Goal: Obtain resource: Download file/media

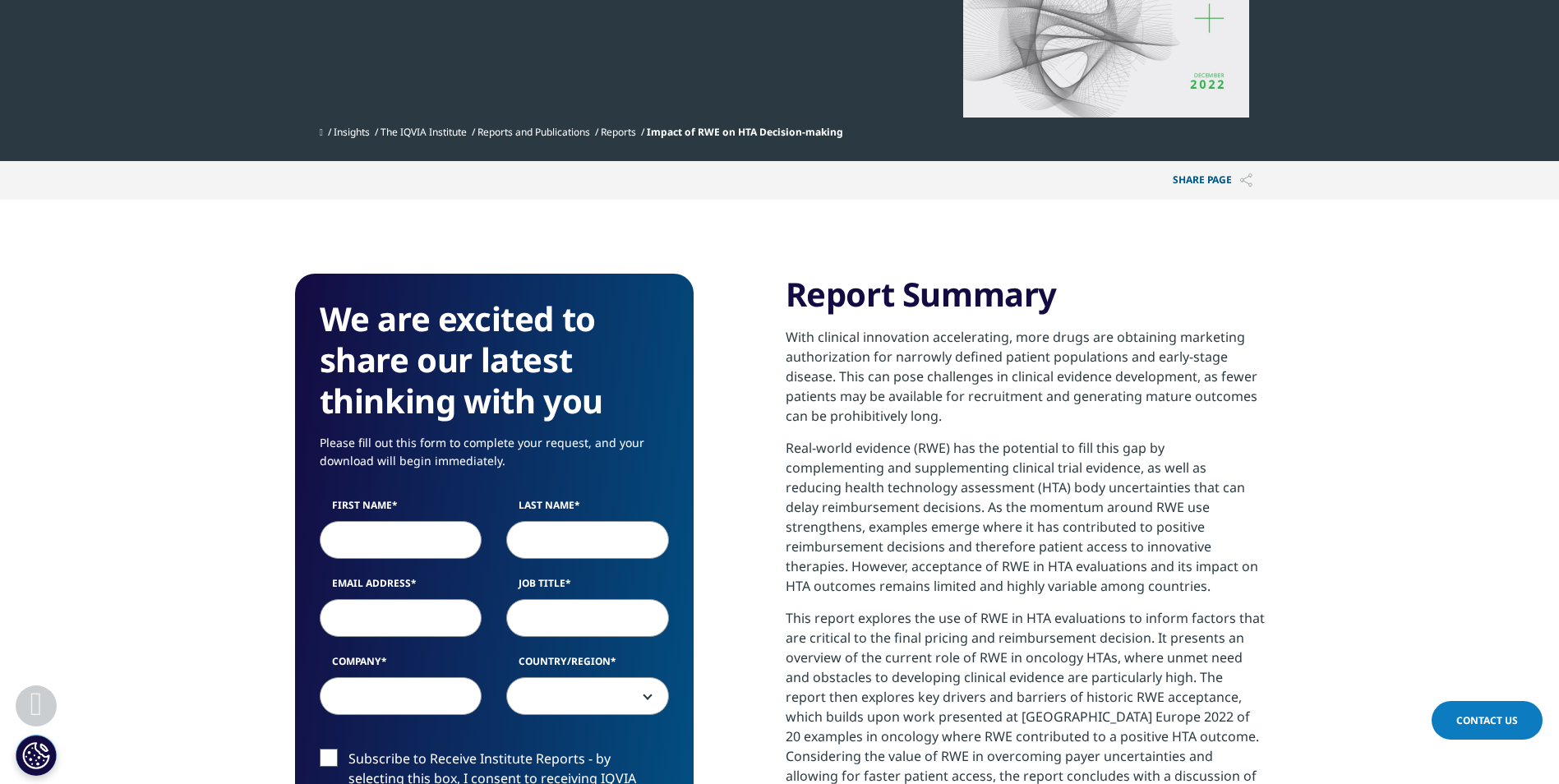
scroll to position [411, 0]
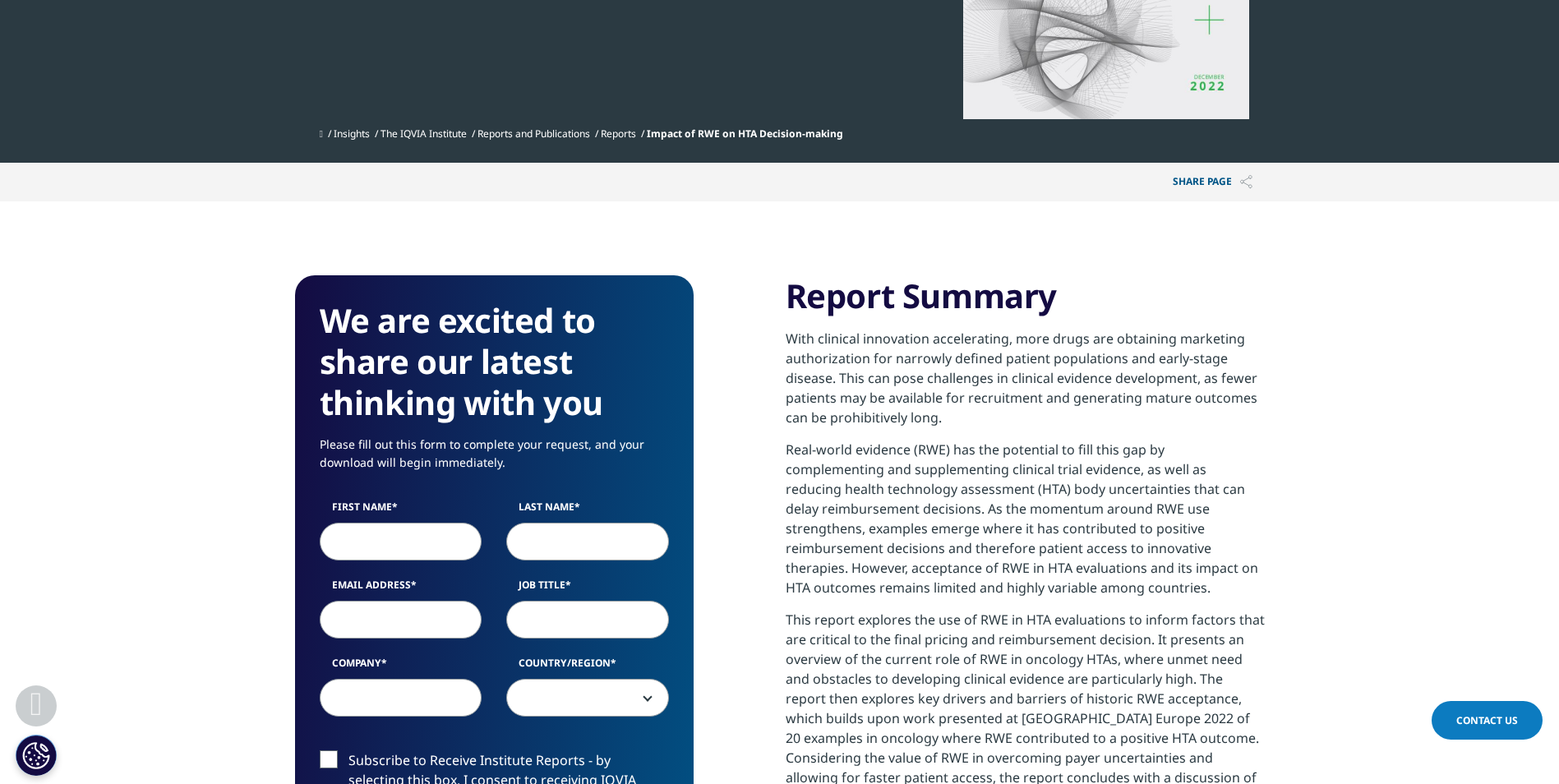
click at [431, 541] on input "First Name" at bounding box center [401, 542] width 163 height 38
type input "DIONISSIS"
click at [586, 549] on input "Last Name" at bounding box center [587, 542] width 163 height 38
type input "ALETRAS"
click at [440, 617] on input "Email Address" at bounding box center [401, 620] width 163 height 38
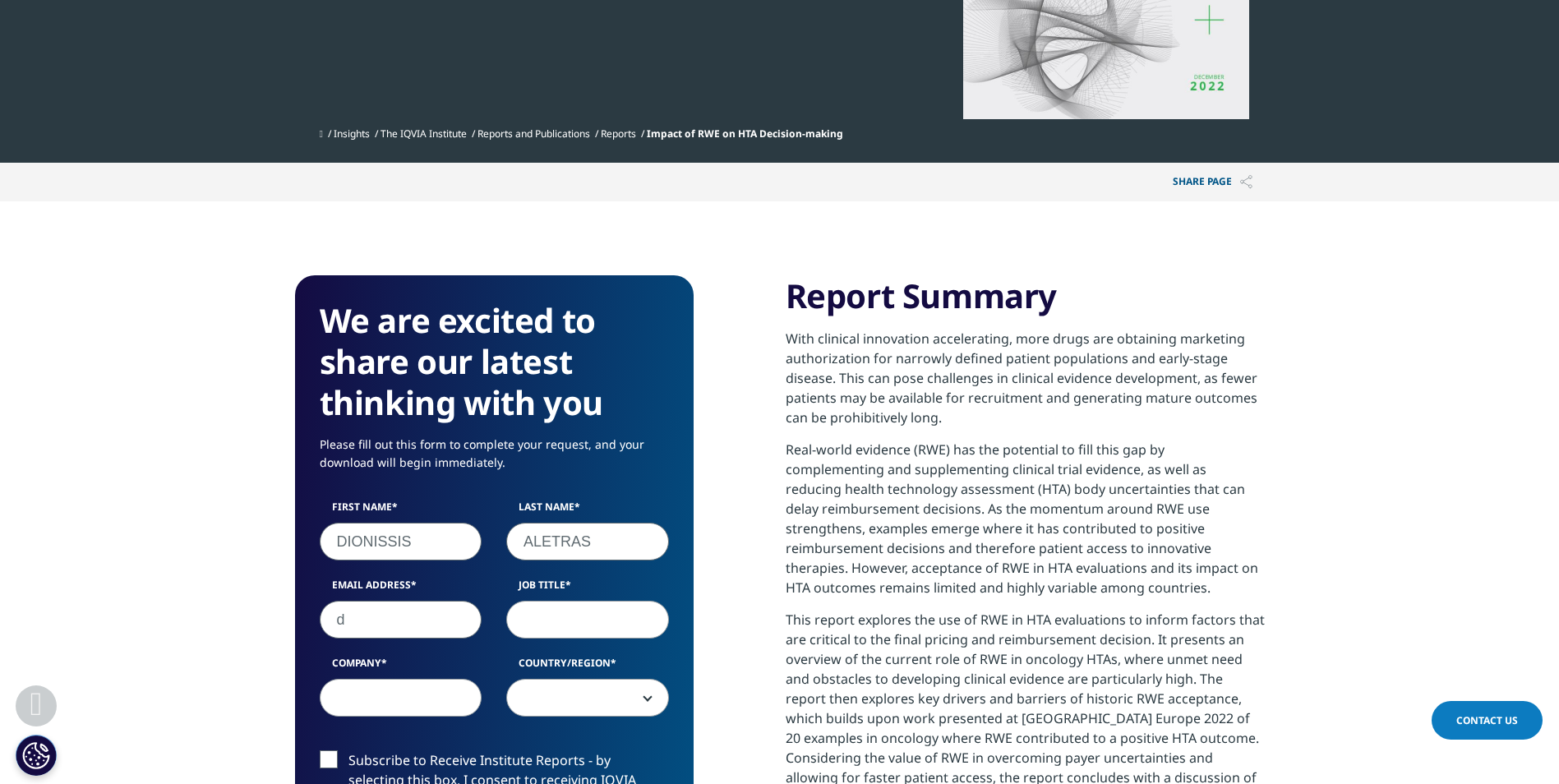
type input "[PERSON_NAME][EMAIL_ADDRESS][DOMAIN_NAME]"
select select "Greece"
click at [557, 633] on input "Job Title" at bounding box center [587, 620] width 163 height 38
click at [455, 701] on input "Company" at bounding box center [401, 698] width 163 height 38
click at [562, 625] on input "IT" at bounding box center [587, 620] width 163 height 38
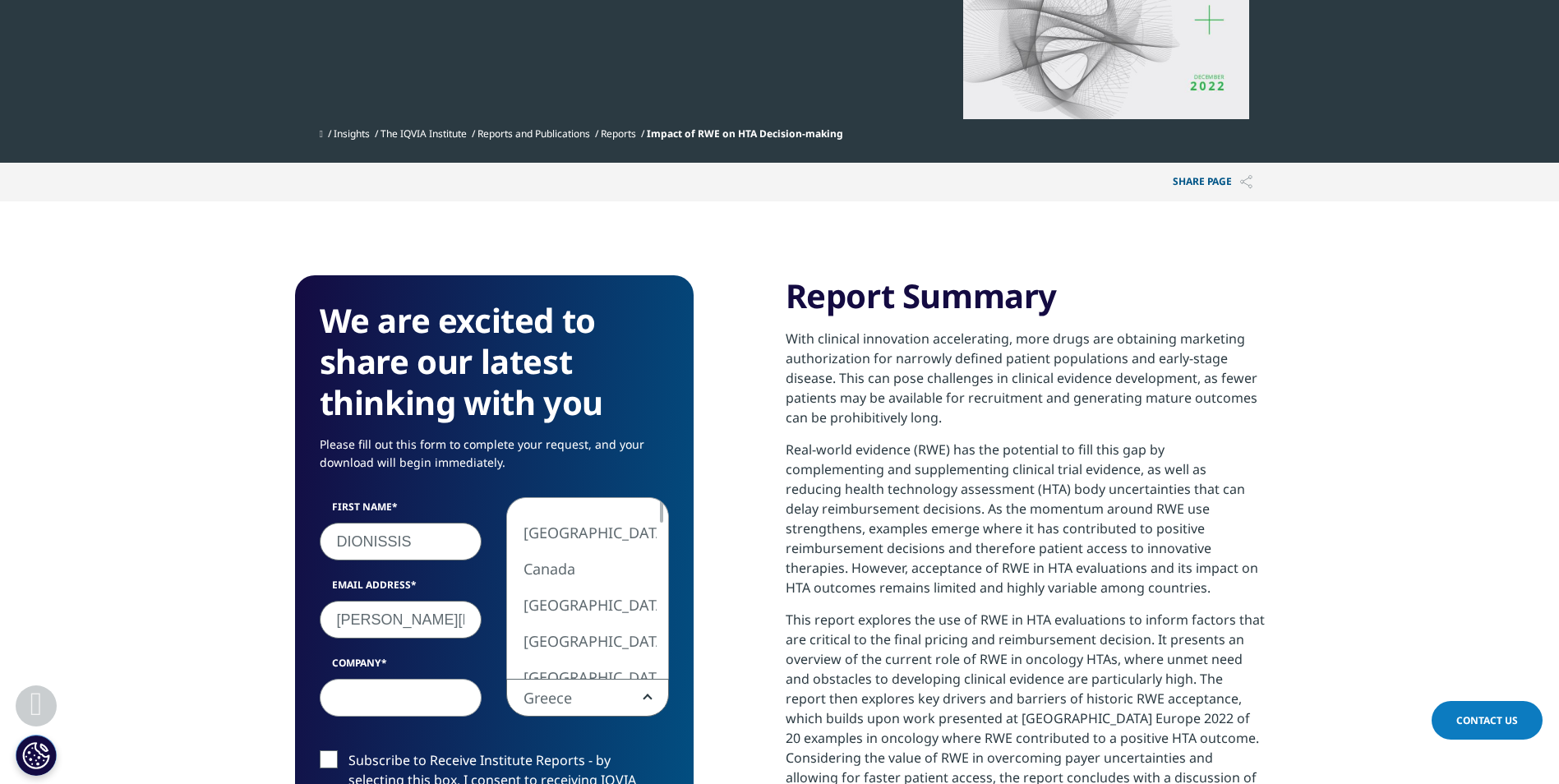
click at [645, 698] on b at bounding box center [645, 698] width 0 height 0
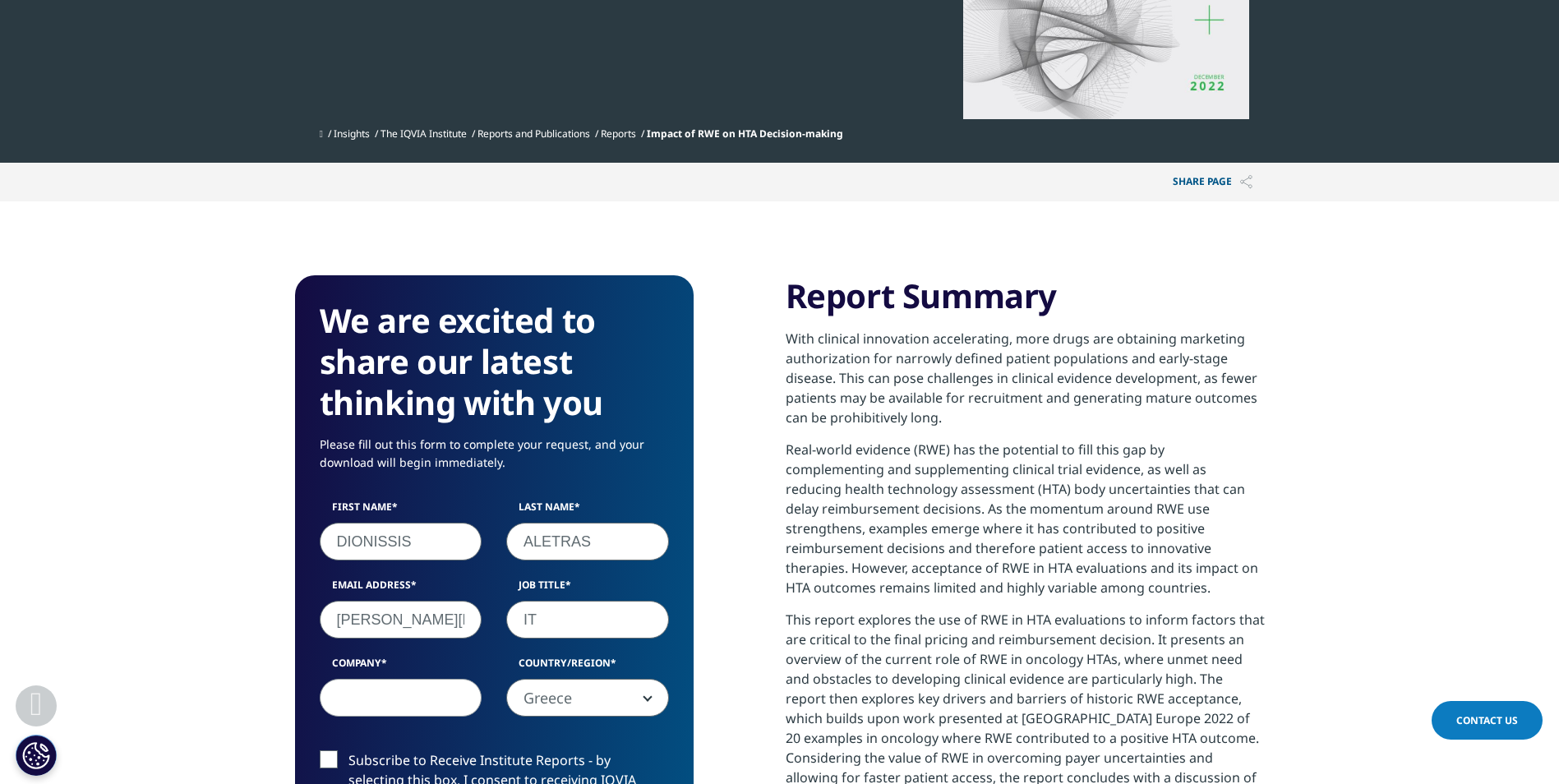
click at [550, 626] on input "IT" at bounding box center [587, 620] width 163 height 38
type input "I"
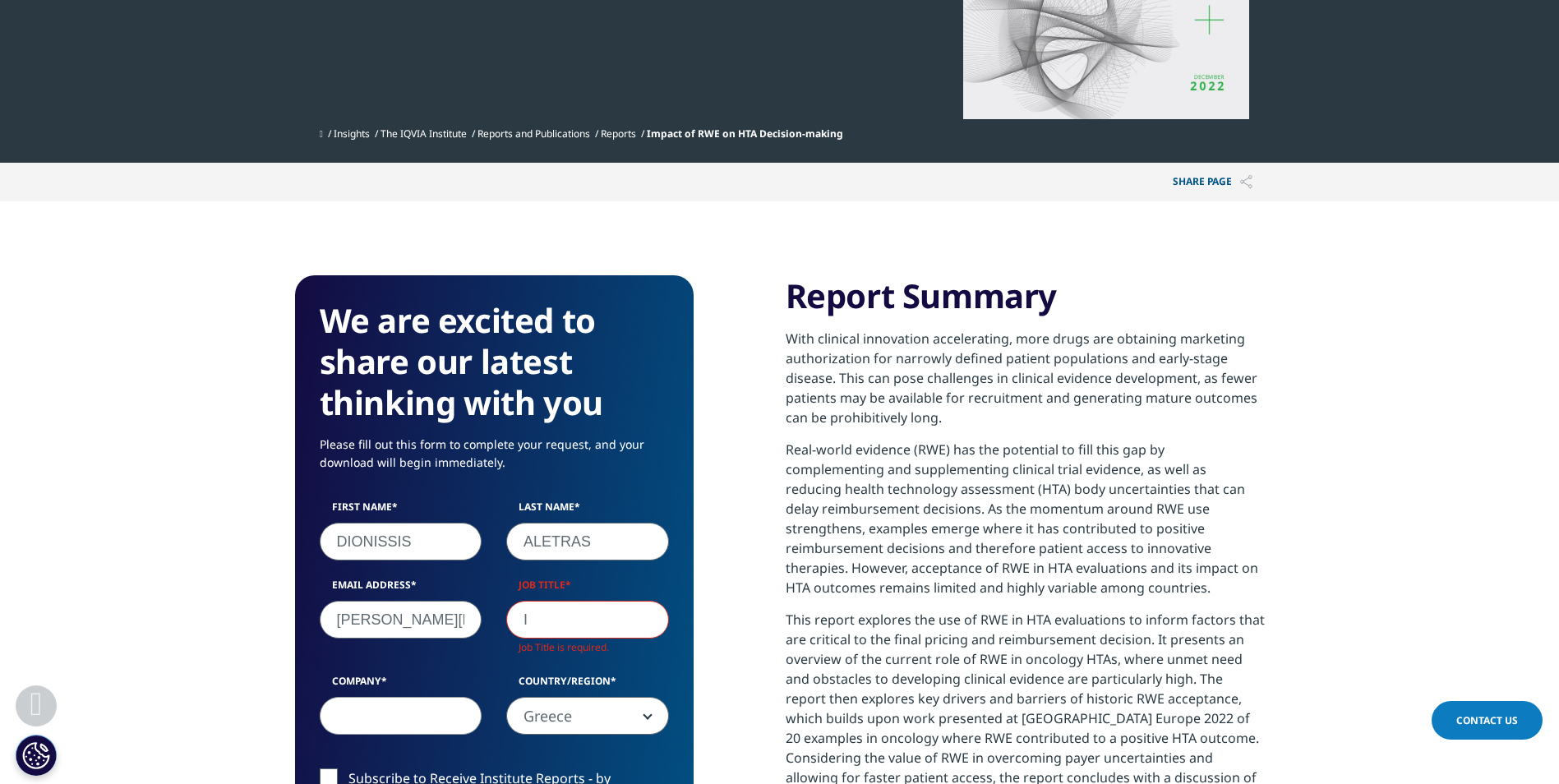
scroll to position [908, 970]
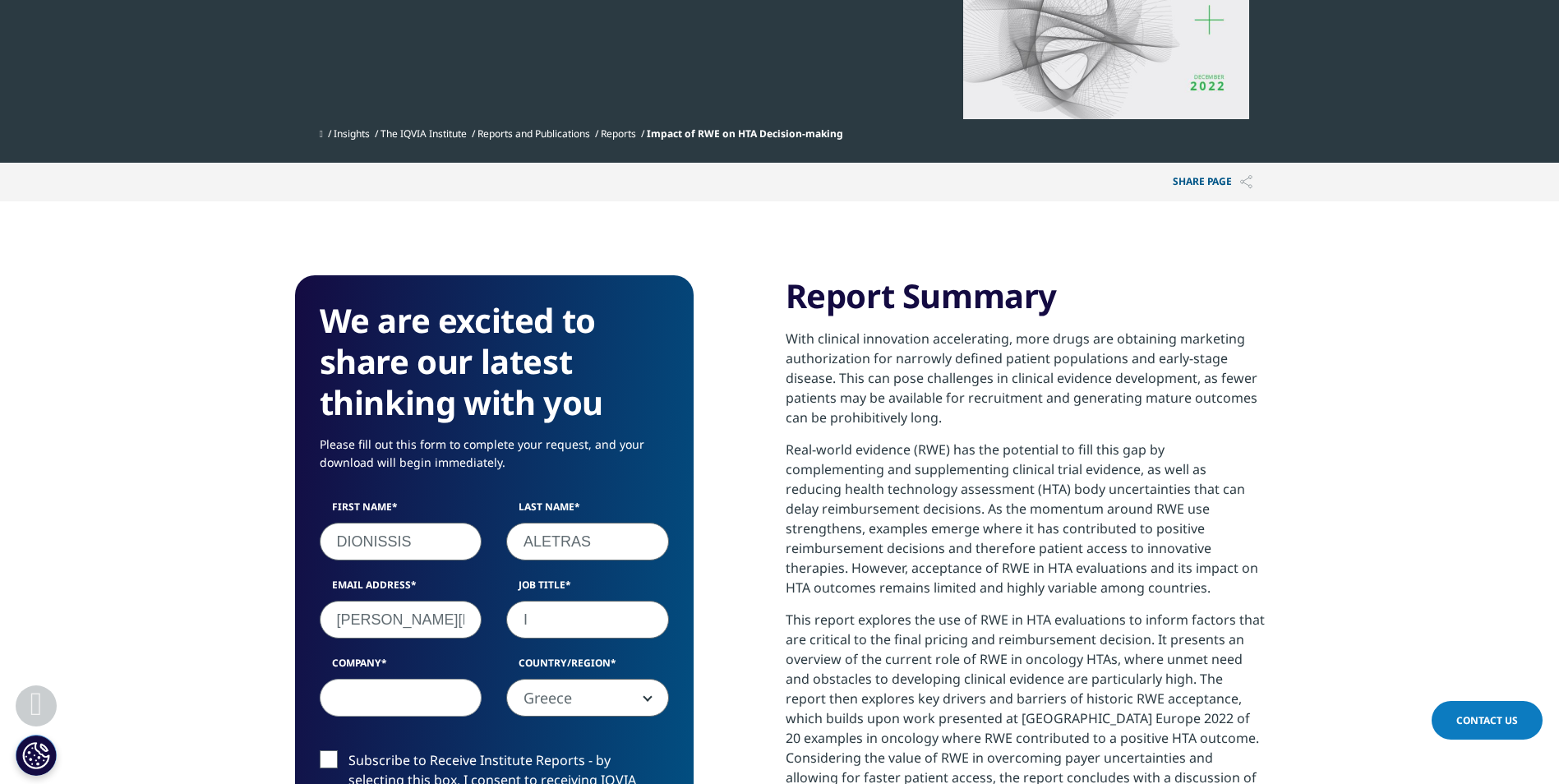
type input "IT"
click at [403, 705] on input "Company" at bounding box center [401, 698] width 163 height 38
click at [334, 751] on label "Subscribe to Receive Institute Reports - by selecting this box, I consent to re…" at bounding box center [494, 785] width 349 height 68
click at [348, 751] on input "Subscribe to Receive Institute Reports - by selecting this box, I consent to re…" at bounding box center [348, 751] width 0 height 0
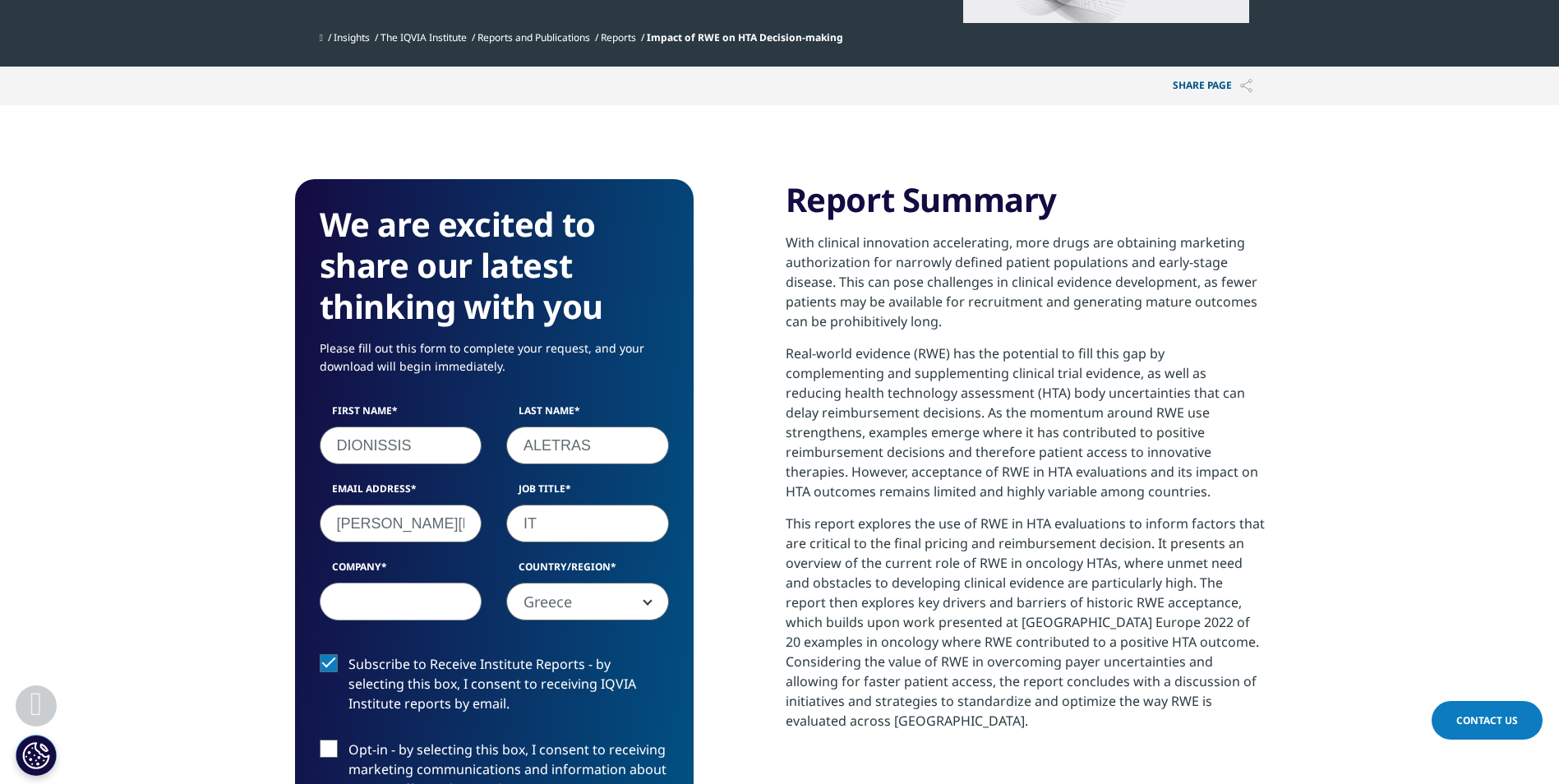
scroll to position [657, 0]
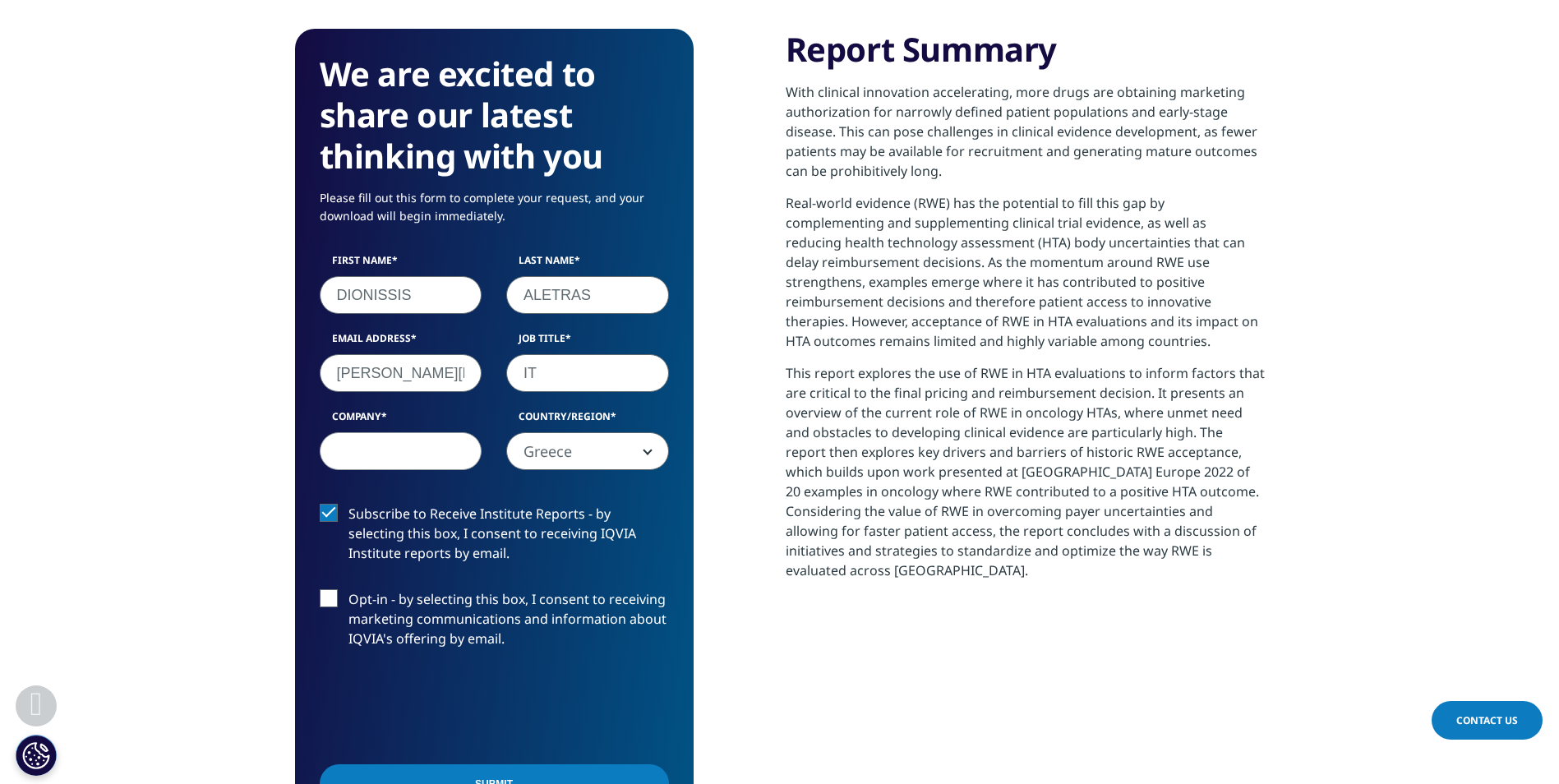
click at [330, 599] on label "Opt-in - by selecting this box, I consent to receiving marketing communications…" at bounding box center [494, 623] width 349 height 68
click at [348, 589] on input "Opt-in - by selecting this box, I consent to receiving marketing communications…" at bounding box center [348, 589] width 0 height 0
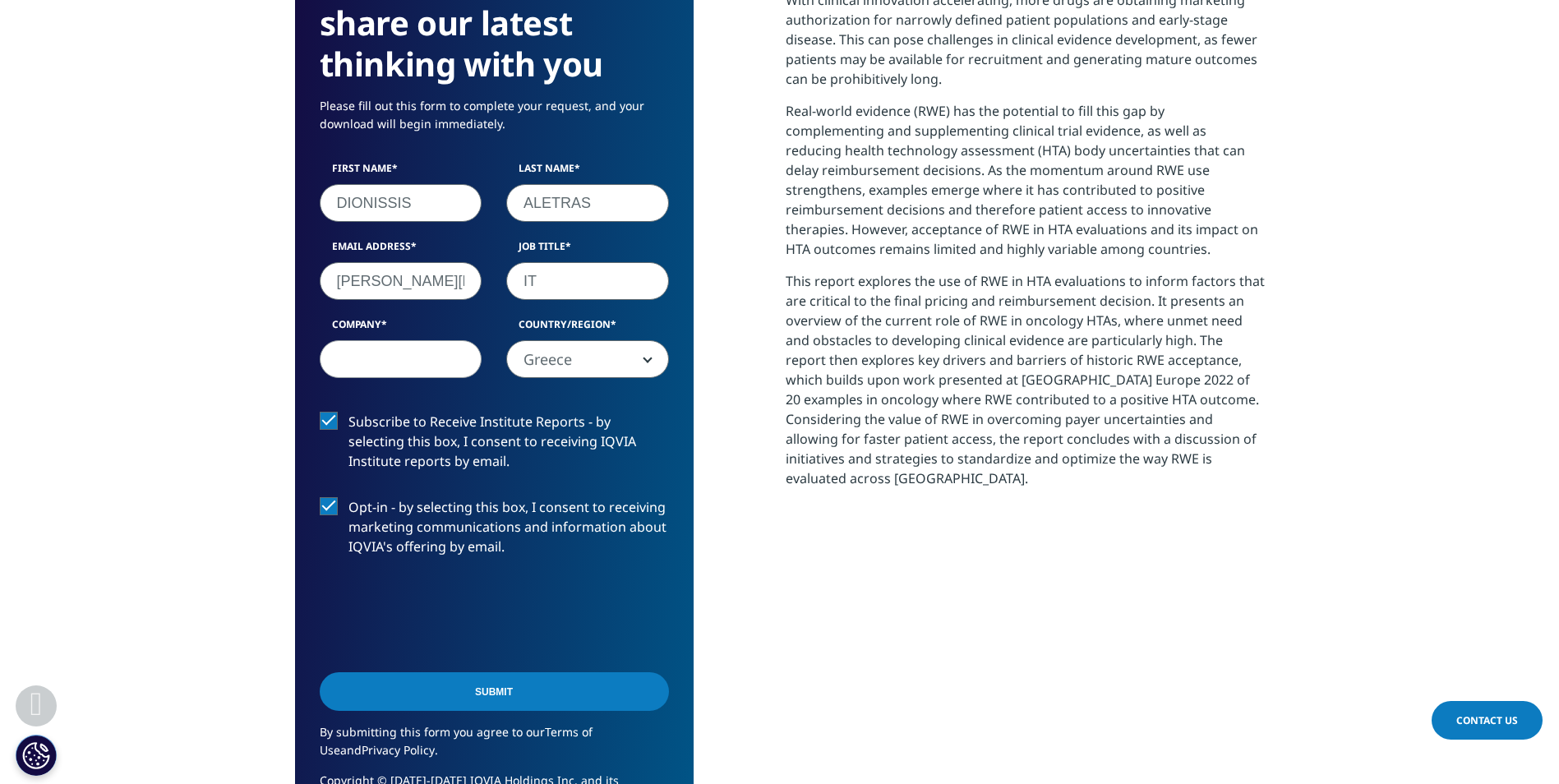
scroll to position [822, 0]
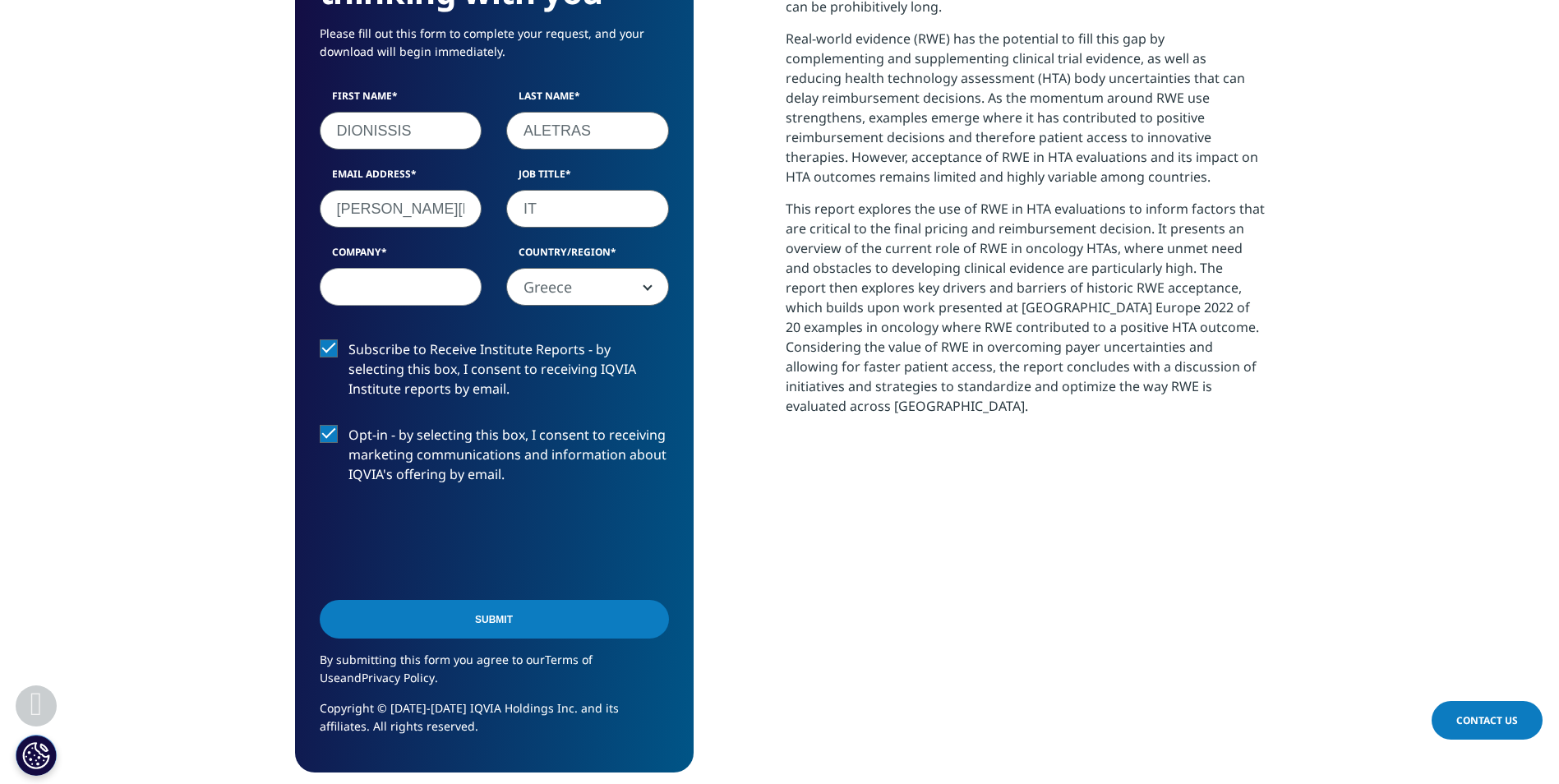
click at [493, 629] on input "Submit" at bounding box center [494, 619] width 349 height 39
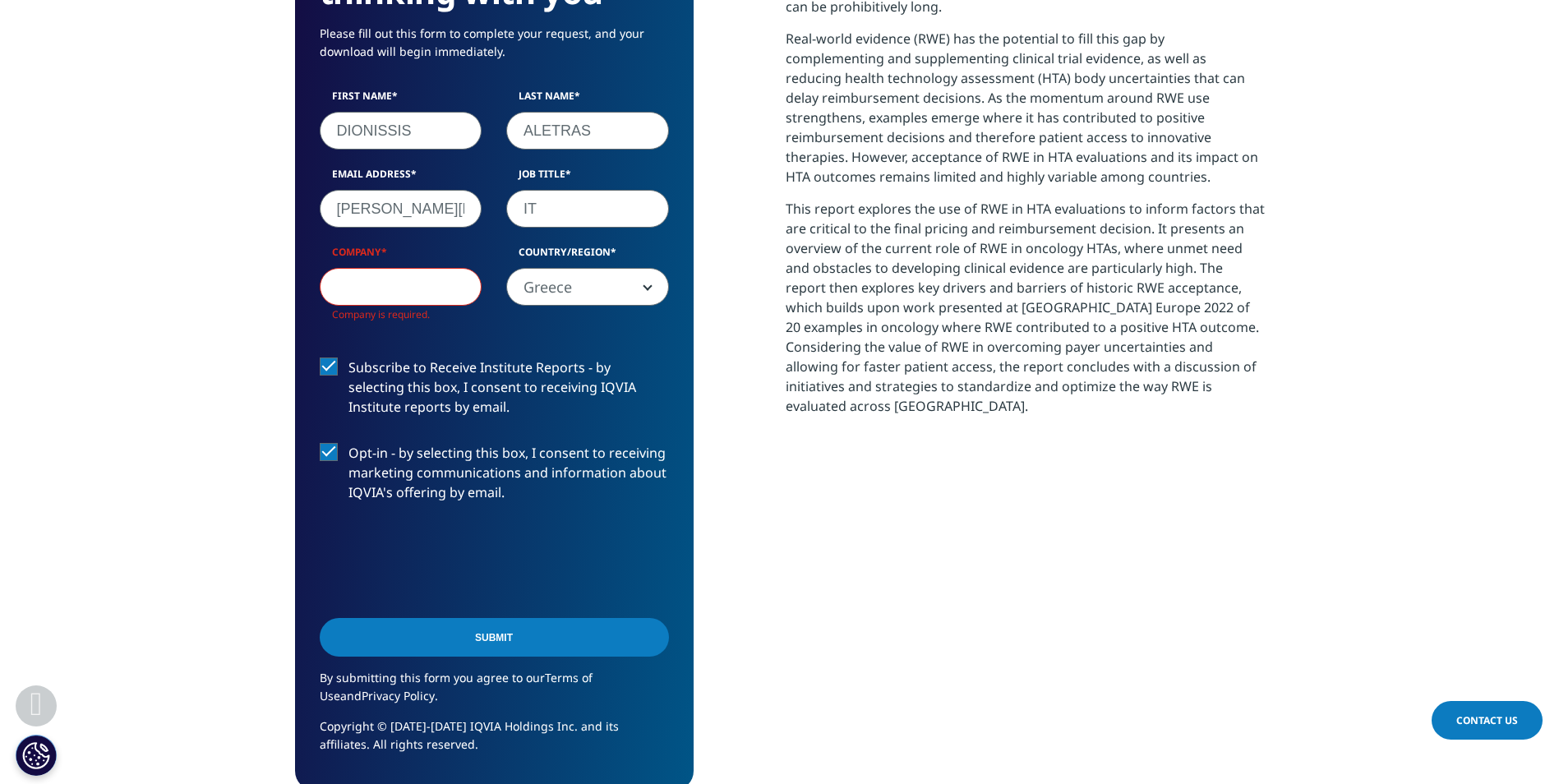
click at [463, 217] on input "[PERSON_NAME][EMAIL_ADDRESS][DOMAIN_NAME]" at bounding box center [401, 209] width 163 height 38
click at [463, 219] on input "[PERSON_NAME][EMAIL_ADDRESS][DOMAIN_NAME]" at bounding box center [401, 209] width 163 height 38
click at [335, 284] on input "Company" at bounding box center [401, 287] width 163 height 38
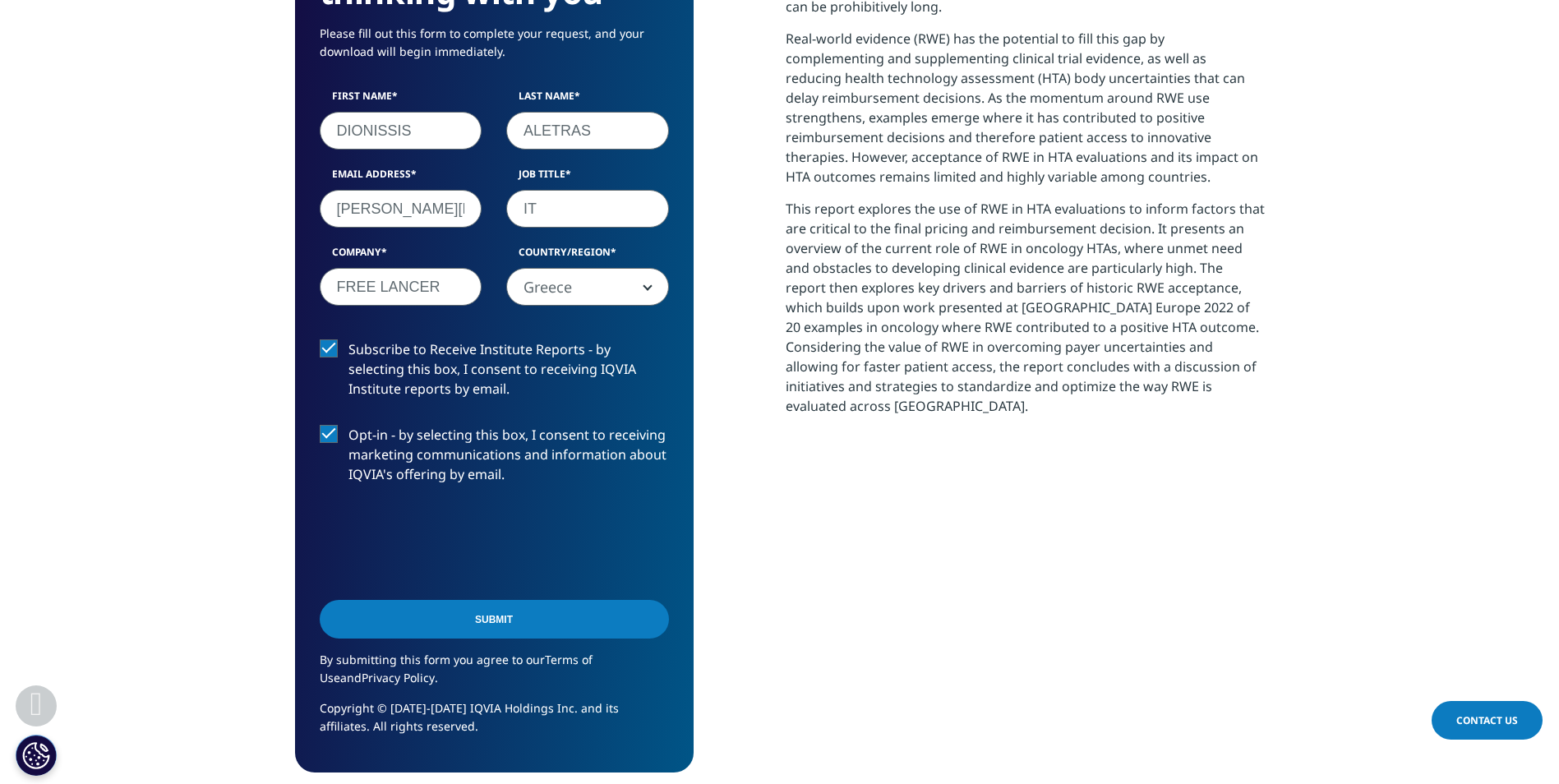
type input "FREE LANCER"
click at [435, 621] on input "Submit" at bounding box center [494, 619] width 349 height 39
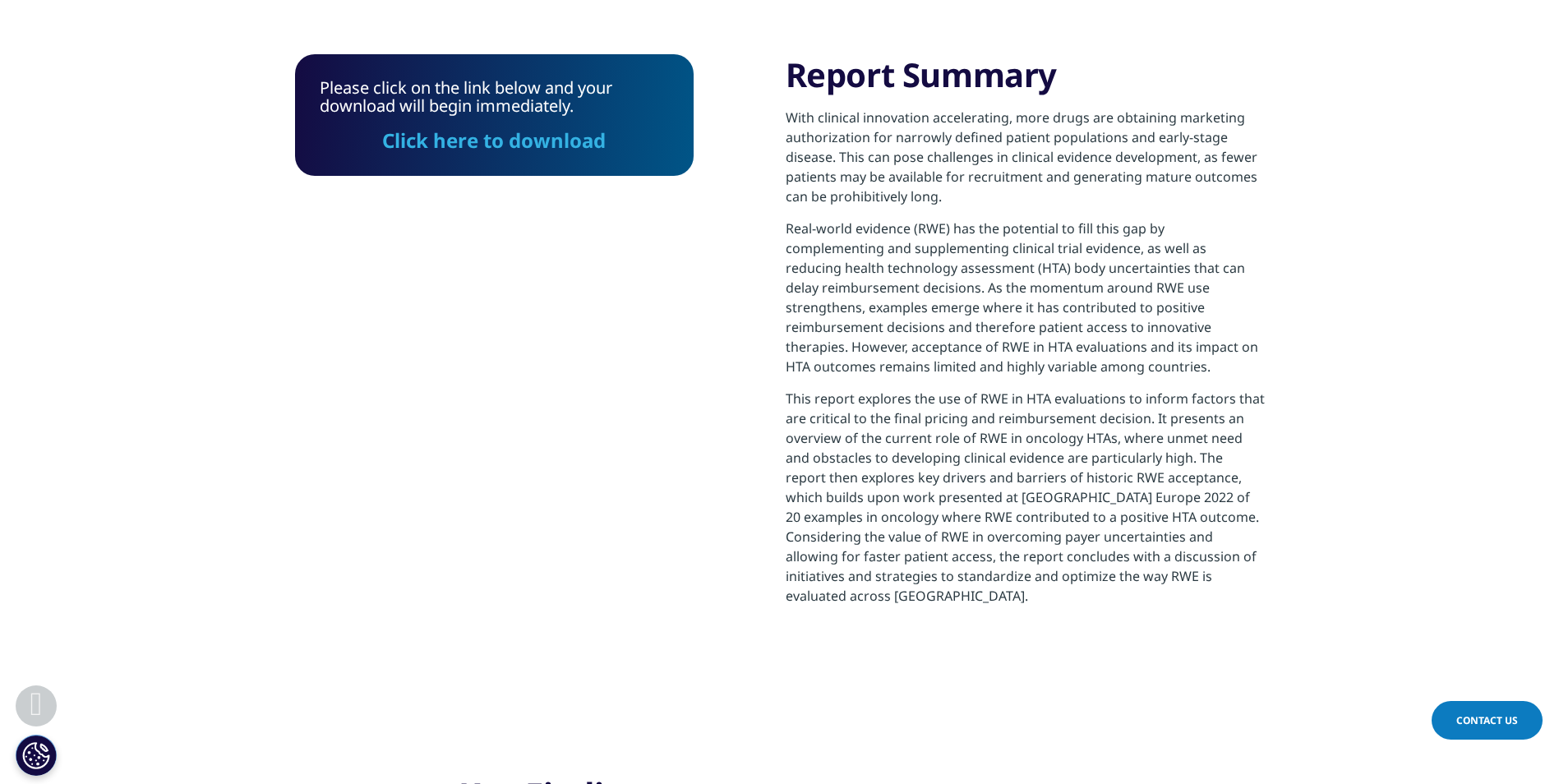
scroll to position [546, 0]
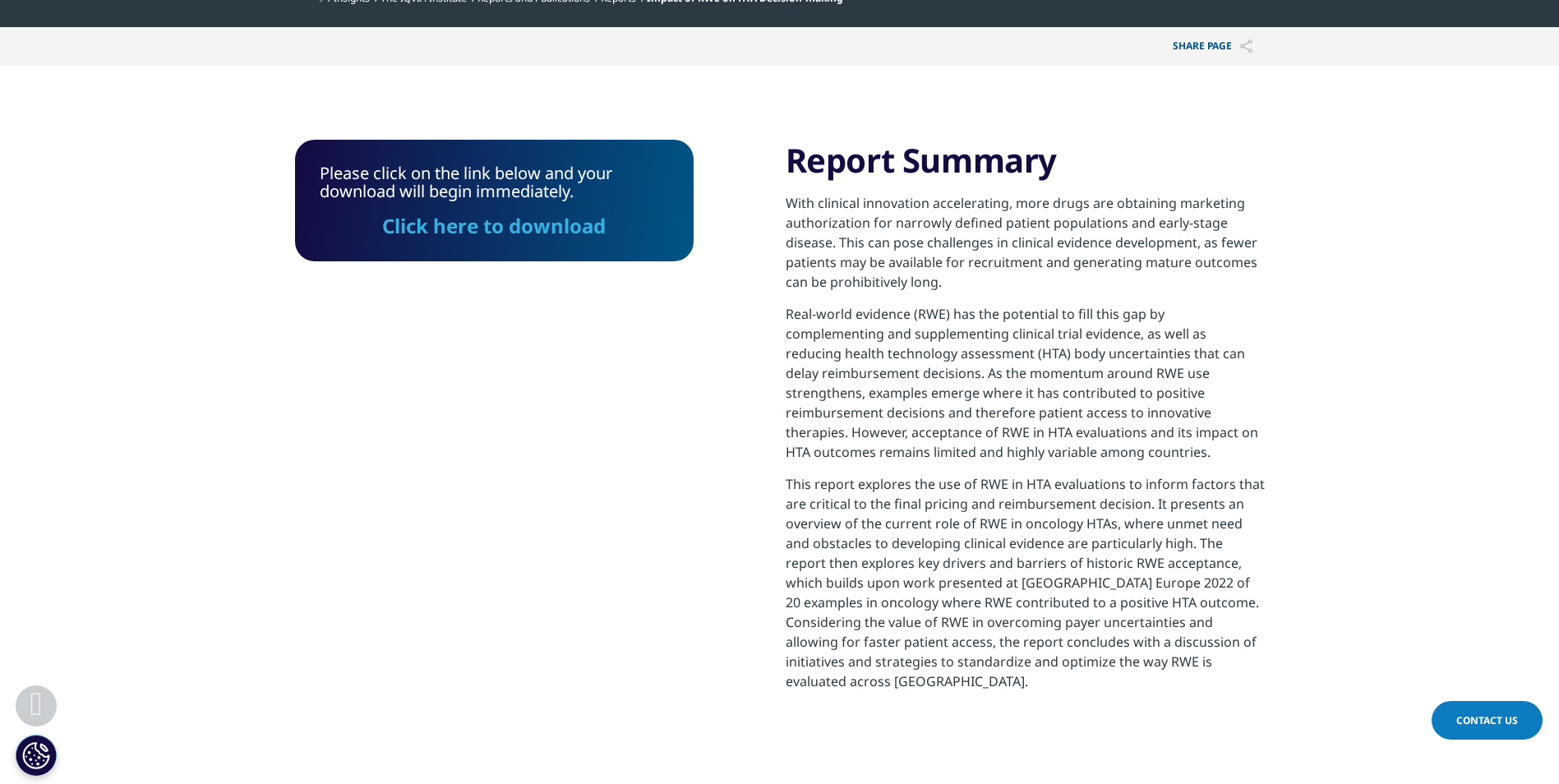
click at [485, 231] on link "Click here to download" at bounding box center [493, 226] width 223 height 27
